Goal: Task Accomplishment & Management: Use online tool/utility

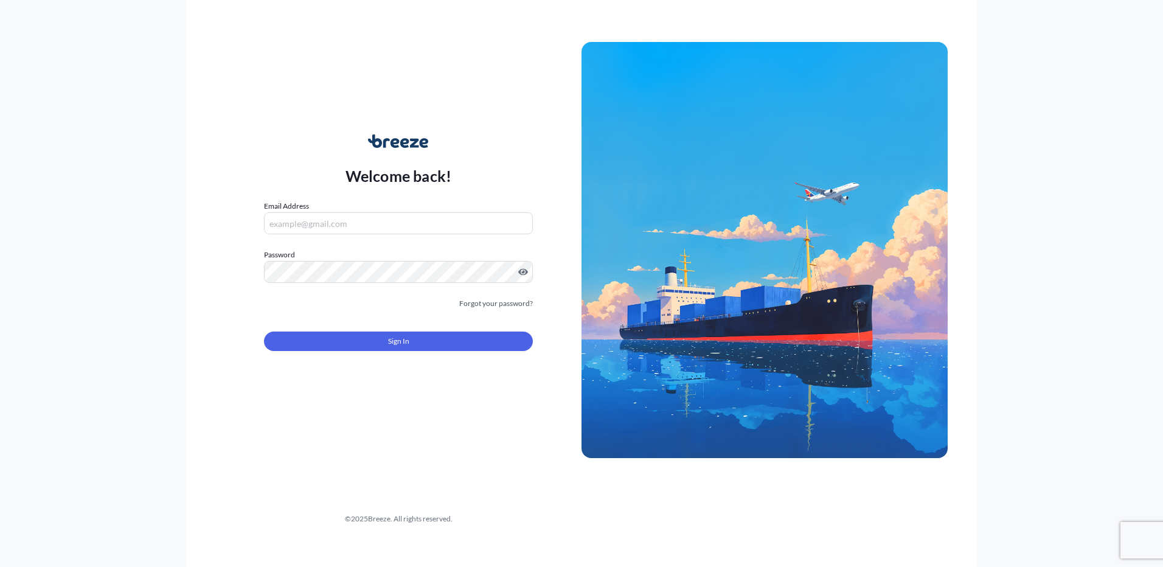
type input "[PERSON_NAME][EMAIL_ADDRESS][PERSON_NAME][DOMAIN_NAME]"
click at [423, 338] on button "Sign In" at bounding box center [398, 340] width 269 height 19
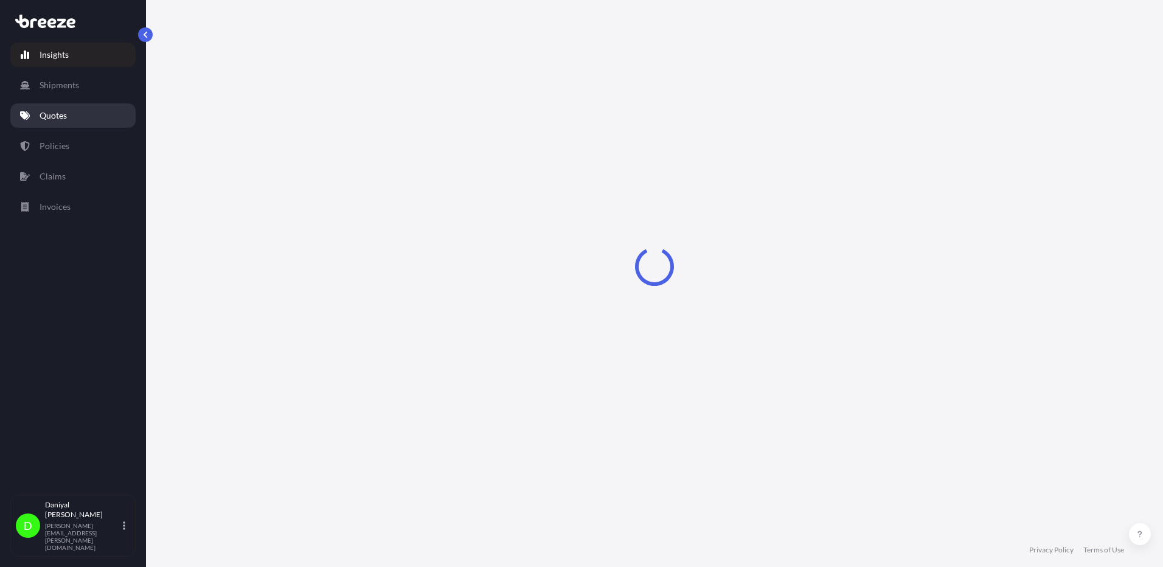
click at [75, 117] on link "Quotes" at bounding box center [72, 115] width 125 height 24
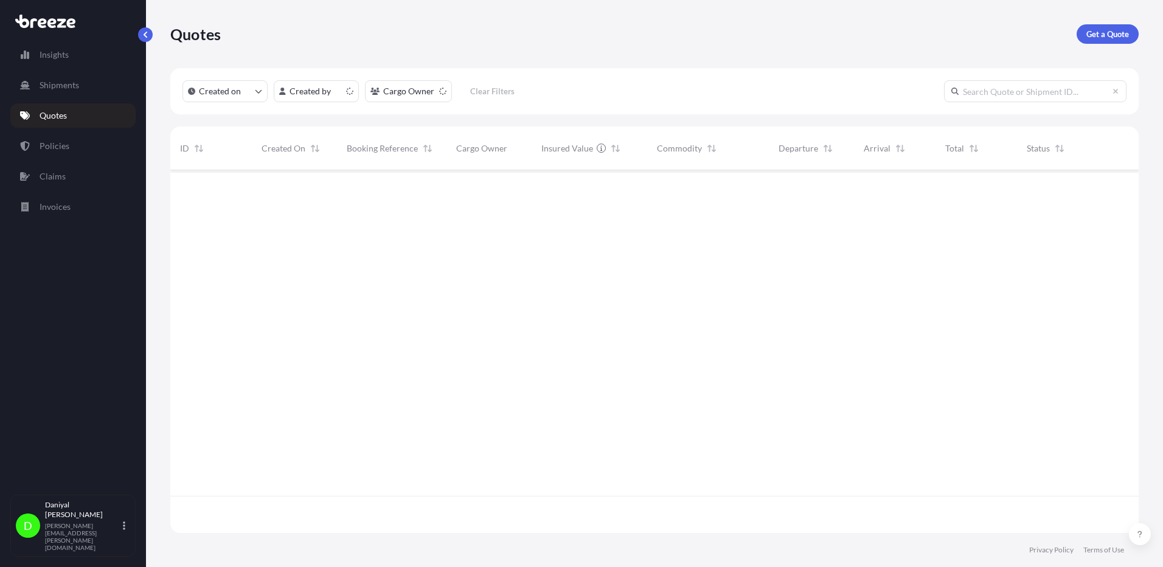
scroll to position [360, 959]
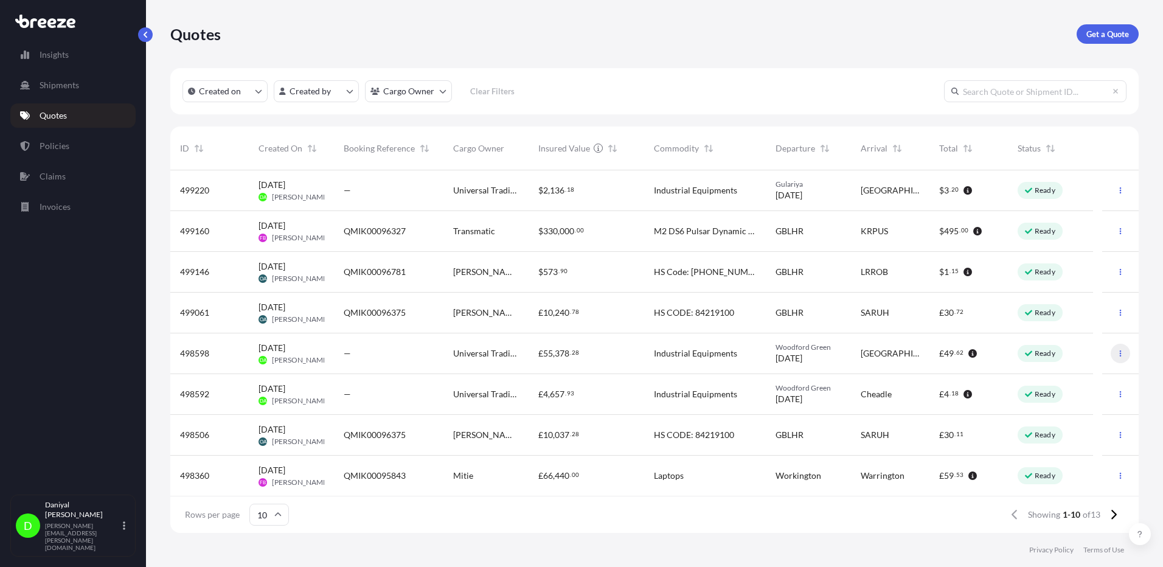
click at [1117, 354] on icon "button" at bounding box center [1120, 353] width 7 height 7
click at [1073, 361] on link "Edit quote" at bounding box center [1057, 355] width 92 height 19
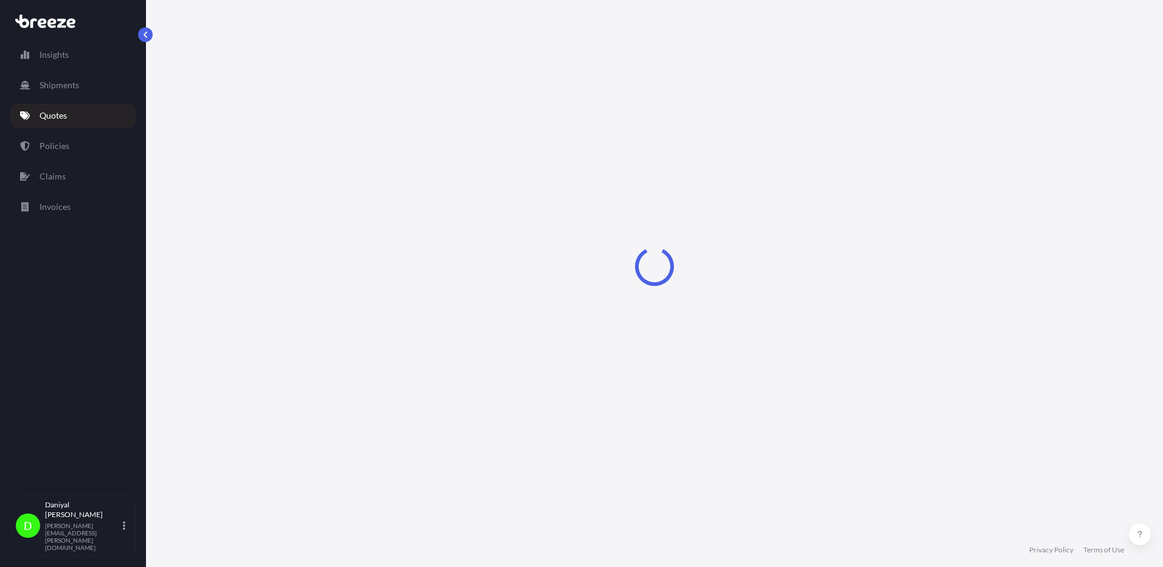
select select "Road"
select select "1"
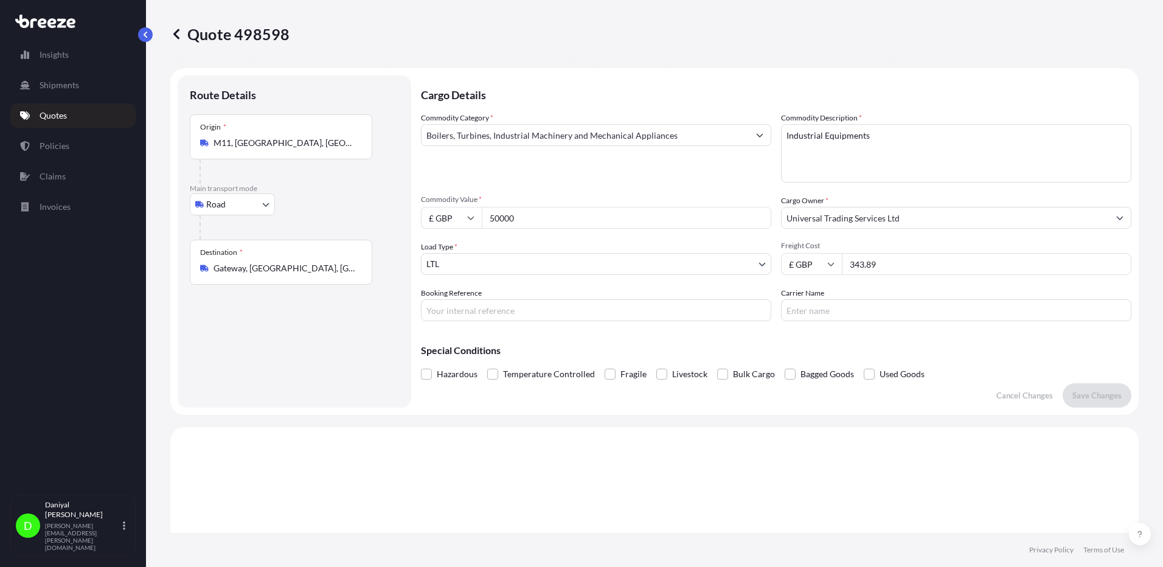
click at [497, 221] on input "50000" at bounding box center [627, 218] width 290 height 22
paste input "8599.2"
type input "58599.20"
drag, startPoint x: 909, startPoint y: 263, endPoint x: 828, endPoint y: 271, distance: 80.7
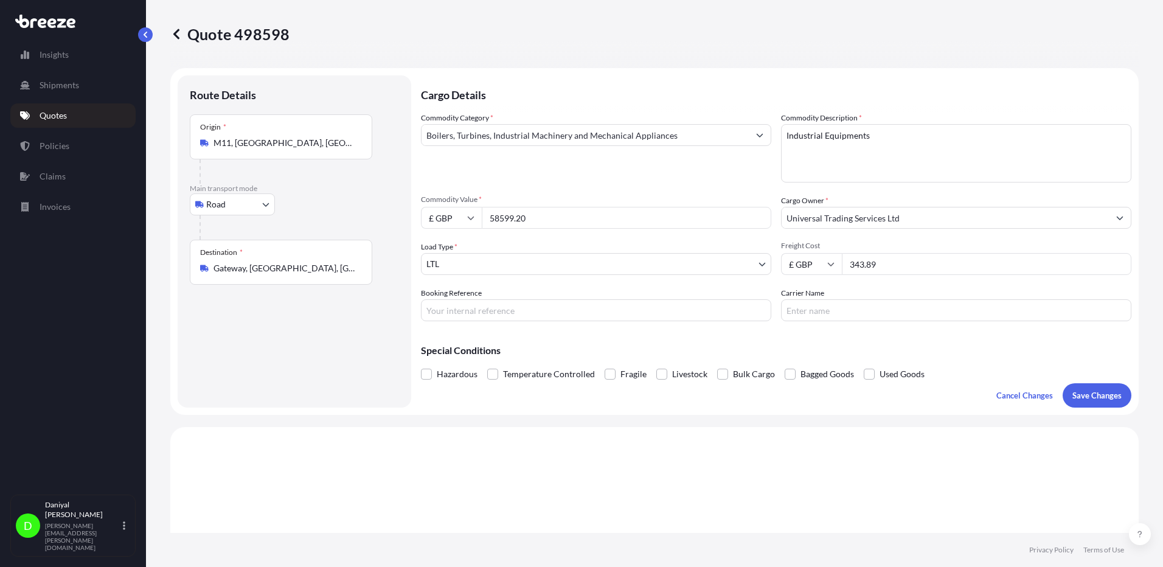
click at [828, 271] on div "£ GBP 343.89" at bounding box center [956, 264] width 350 height 22
type input "669"
click at [665, 339] on div "Special Conditions Hazardous Temperature Controlled Fragile Livestock Bulk Carg…" at bounding box center [776, 357] width 710 height 52
click at [1072, 398] on p "Save Changes" at bounding box center [1096, 395] width 49 height 12
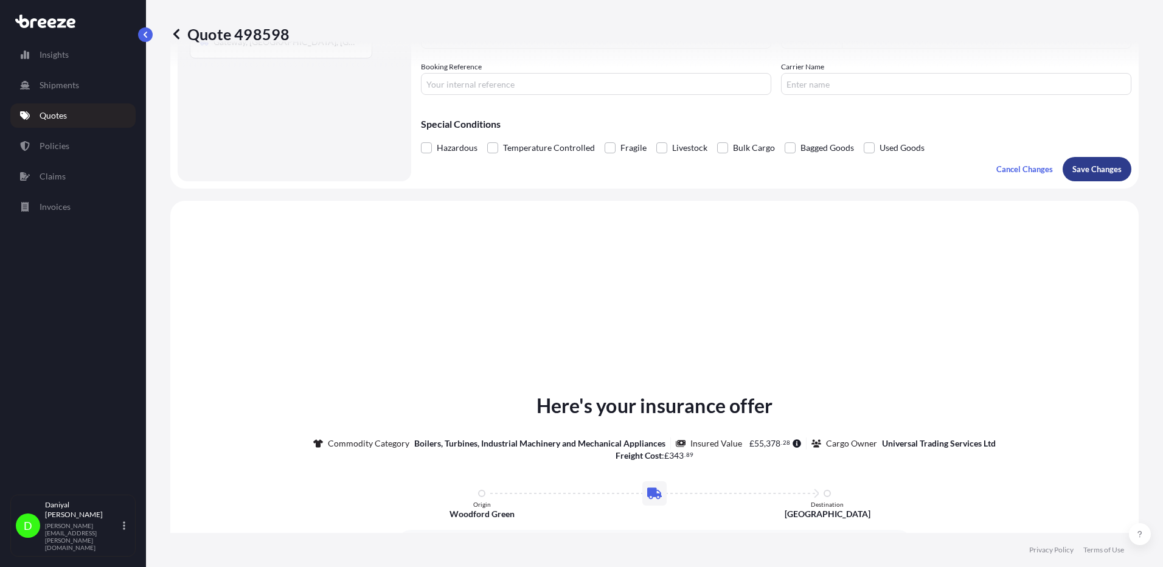
scroll to position [366, 0]
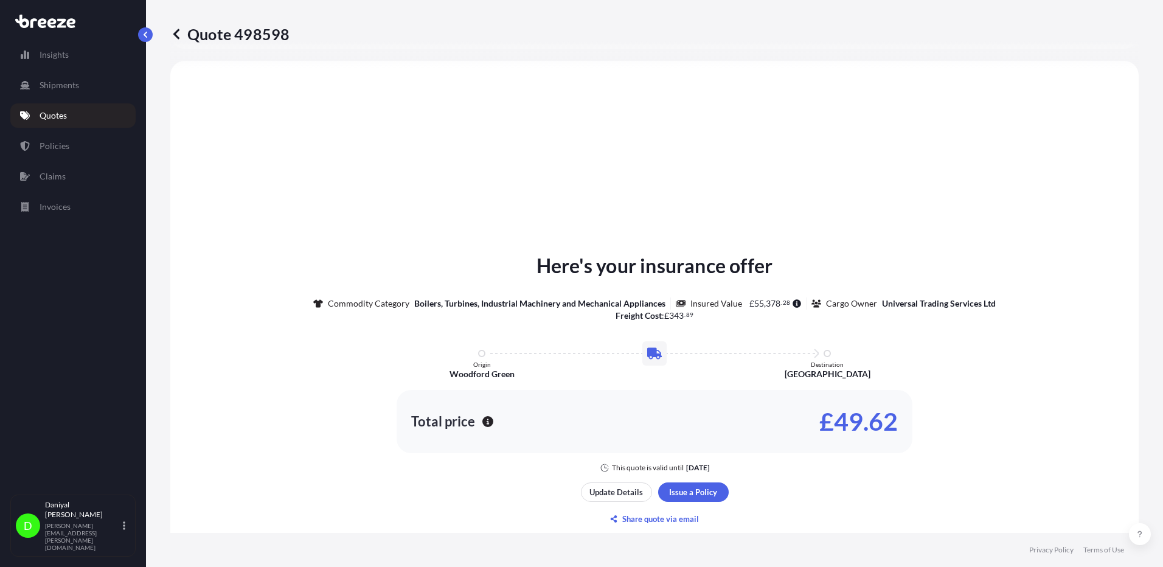
select select "Road"
select select "1"
